Goal: Complete application form

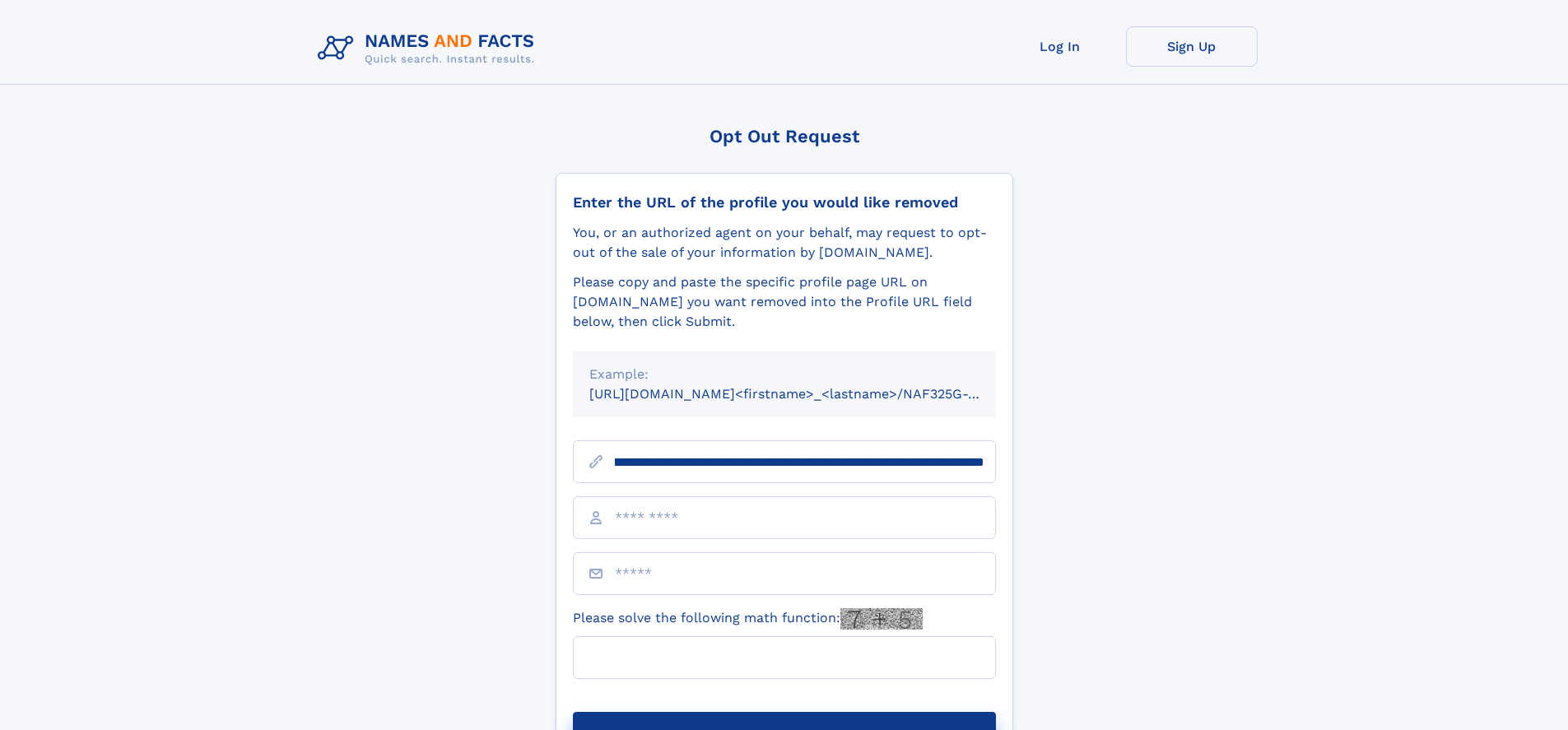
scroll to position [0, 184]
type input "**********"
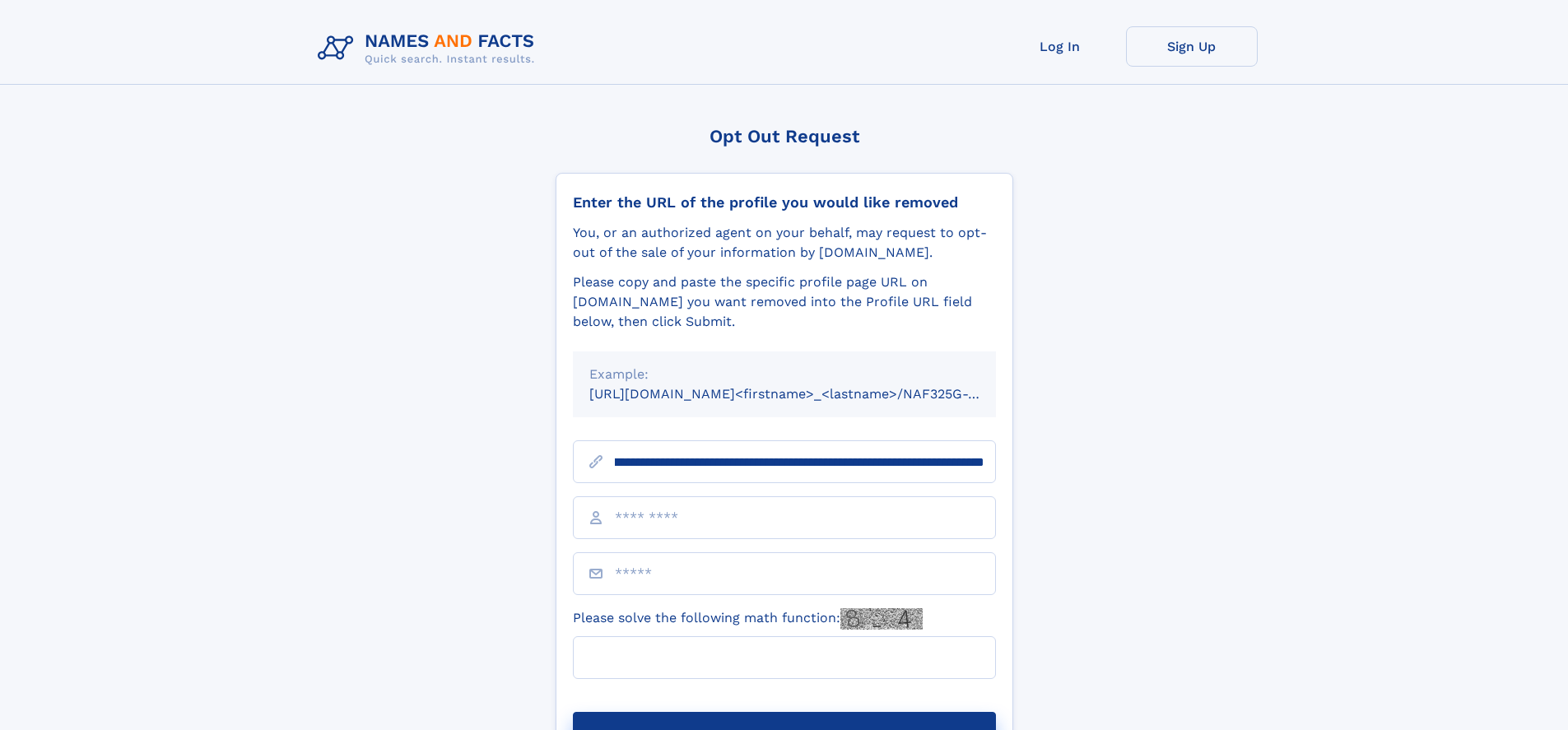
scroll to position [0, 184]
type input "**********"
